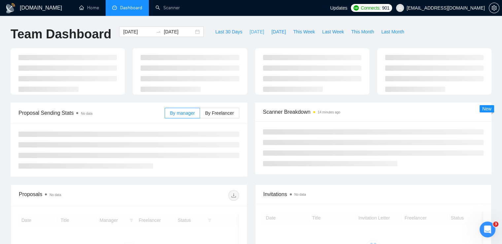
click at [252, 32] on span "Today" at bounding box center [257, 31] width 15 height 7
type input "2025-08-11"
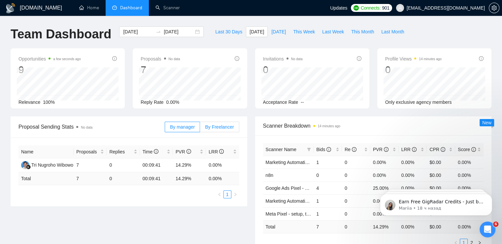
click at [220, 124] on span "By Freelancer" at bounding box center [219, 126] width 29 height 5
click at [200, 128] on input "By Freelancer" at bounding box center [200, 128] width 0 height 0
